Goal: Information Seeking & Learning: Learn about a topic

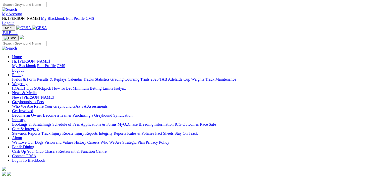
click at [123, 77] on link "Grading" at bounding box center [116, 79] width 13 height 4
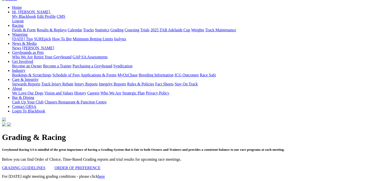
scroll to position [75, 0]
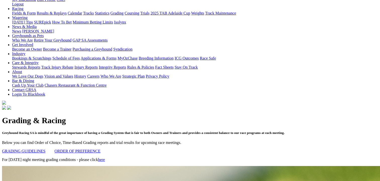
click at [98, 149] on link "ORDER OF PREFERENCE" at bounding box center [77, 151] width 46 height 4
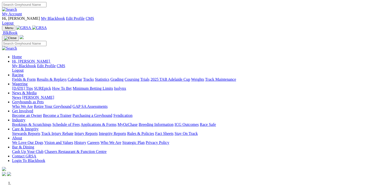
scroll to position [151, 0]
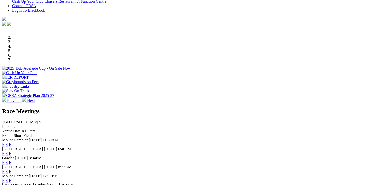
click at [5, 152] on link "E" at bounding box center [3, 154] width 3 height 4
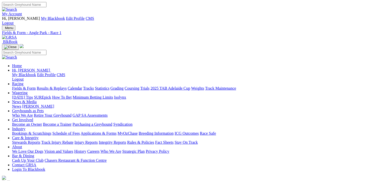
click at [82, 86] on link "Calendar" at bounding box center [75, 88] width 15 height 4
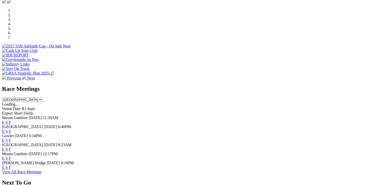
scroll to position [176, 0]
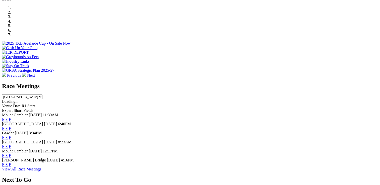
click at [5, 127] on link "E" at bounding box center [3, 129] width 3 height 4
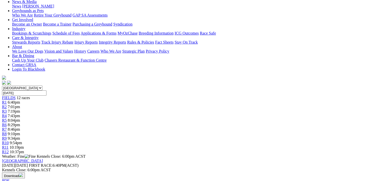
scroll to position [25, 0]
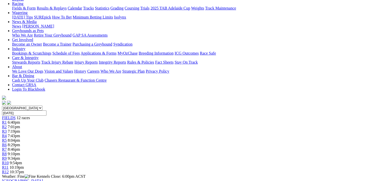
scroll to position [50, 0]
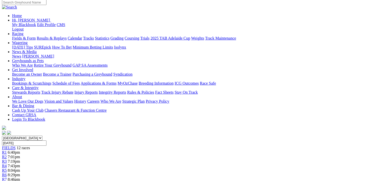
click at [7, 178] on link "R7" at bounding box center [4, 180] width 5 height 4
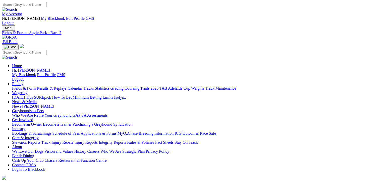
click at [21, 86] on link "Fields & Form" at bounding box center [24, 88] width 24 height 4
click at [82, 86] on link "Calendar" at bounding box center [75, 88] width 15 height 4
